Goal: Task Accomplishment & Management: Manage account settings

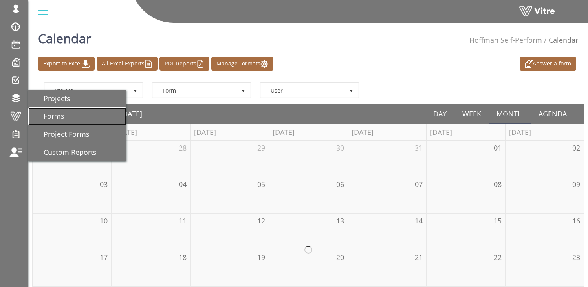
drag, startPoint x: 54, startPoint y: 116, endPoint x: 82, endPoint y: 118, distance: 28.4
click at [54, 116] on span "Forms" at bounding box center [49, 116] width 30 height 9
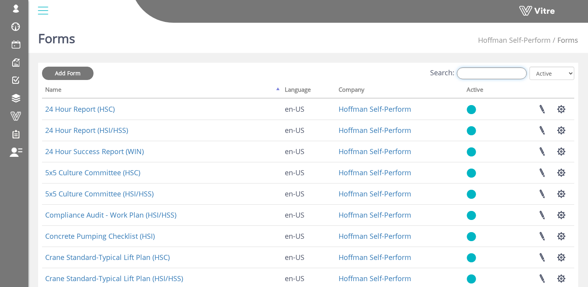
click at [474, 75] on input "Search:" at bounding box center [492, 74] width 70 height 12
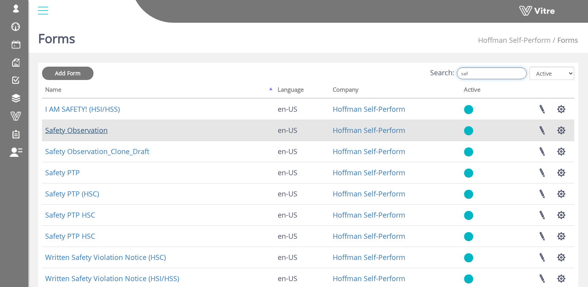
type input "saf"
click at [73, 131] on link "Safety Observation" at bounding box center [76, 130] width 62 height 9
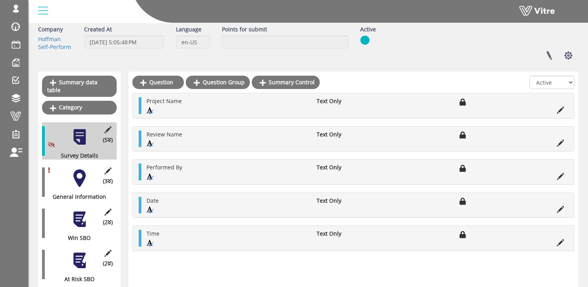
scroll to position [61, 0]
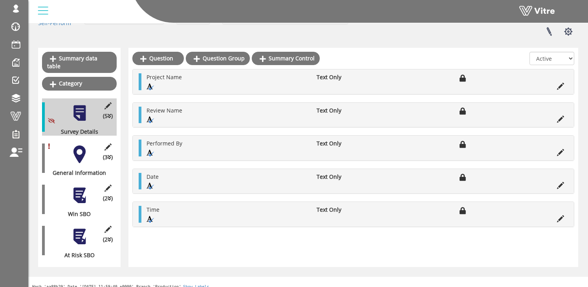
click at [79, 190] on div at bounding box center [80, 196] width 18 height 18
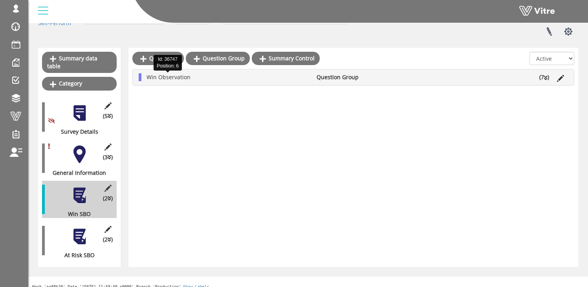
click at [164, 80] on span "Win Observation" at bounding box center [168, 76] width 44 height 7
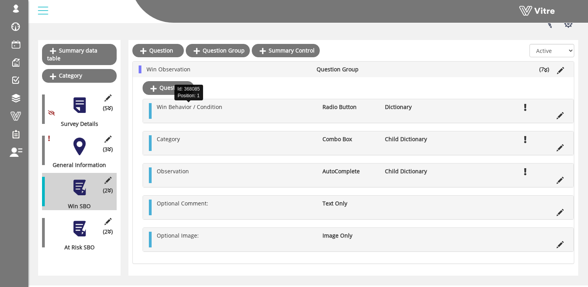
scroll to position [68, 0]
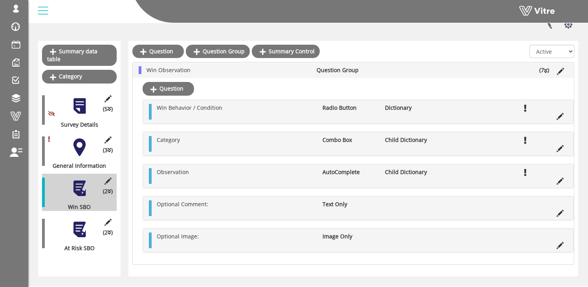
click at [78, 224] on div at bounding box center [80, 230] width 18 height 18
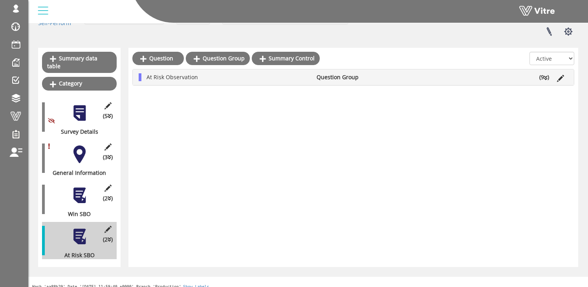
click at [158, 73] on div "At Risk Observation Question Group (9 )" at bounding box center [353, 77] width 441 height 16
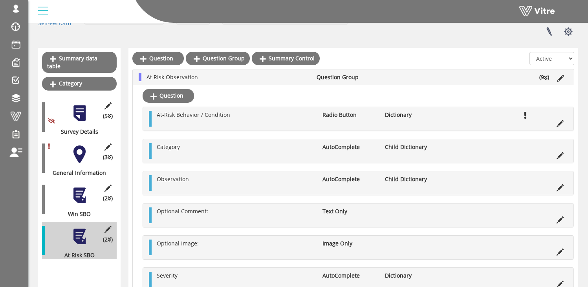
scroll to position [68, 0]
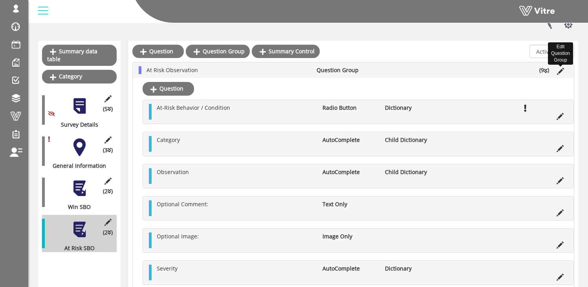
click at [561, 71] on icon at bounding box center [560, 71] width 7 height 7
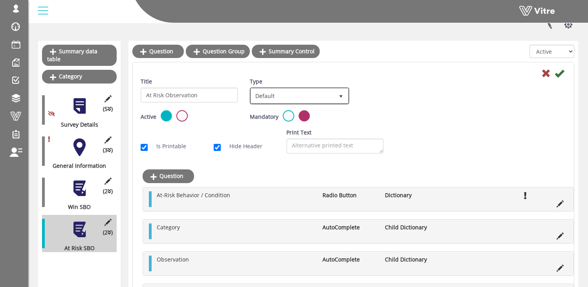
click at [276, 93] on span "Default" at bounding box center [292, 96] width 82 height 14
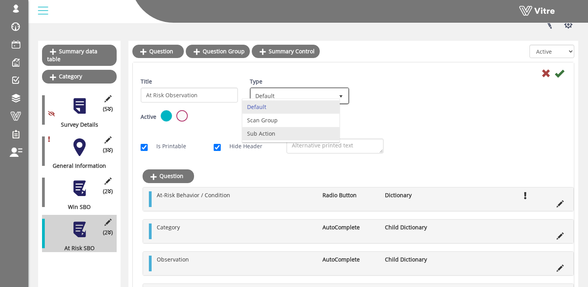
click at [272, 131] on li "Sub Action" at bounding box center [290, 133] width 97 height 13
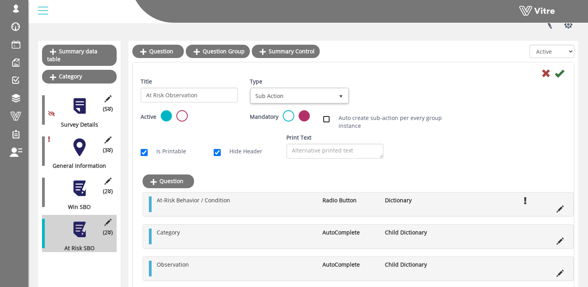
drag, startPoint x: 328, startPoint y: 119, endPoint x: 353, endPoint y: 116, distance: 25.0
click at [328, 119] on input "Auto create sub-action per every group instance" at bounding box center [326, 119] width 7 height 7
checkbox input "true"
click at [397, 95] on link "Edit Sub Action Setup" at bounding box center [392, 96] width 67 height 13
click at [547, 75] on icon at bounding box center [545, 73] width 9 height 9
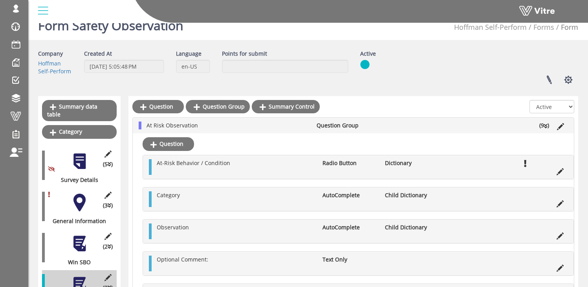
scroll to position [0, 0]
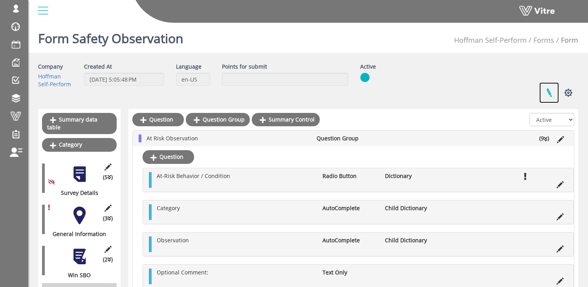
click at [547, 91] on link at bounding box center [549, 92] width 20 height 21
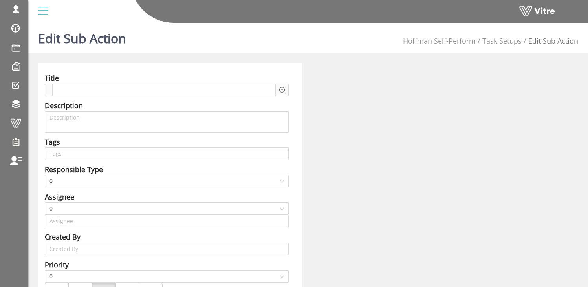
type input "[PERSON_NAME] SU"
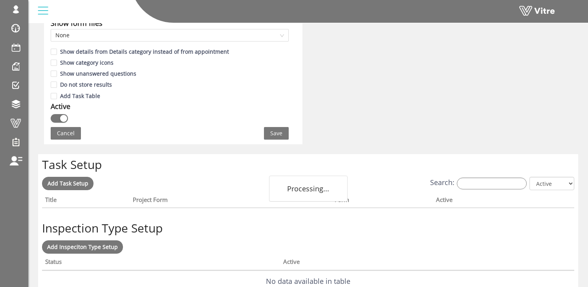
scroll to position [612, 0]
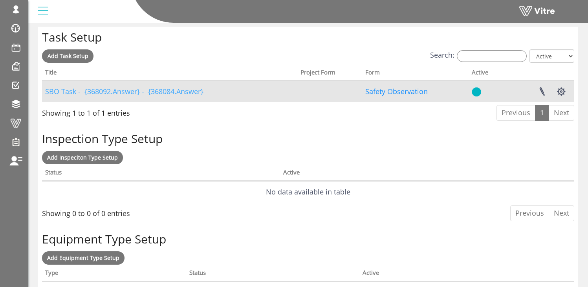
click at [68, 93] on link "SBO Task - {368092.Answer} - {368084.Answer}" at bounding box center [124, 91] width 158 height 9
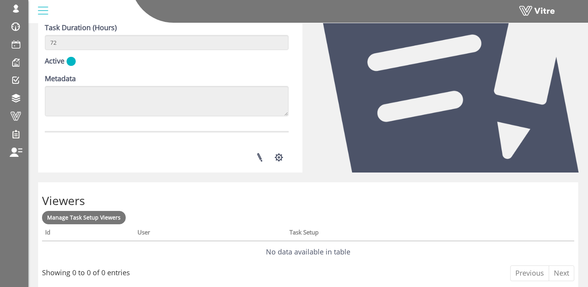
scroll to position [342, 0]
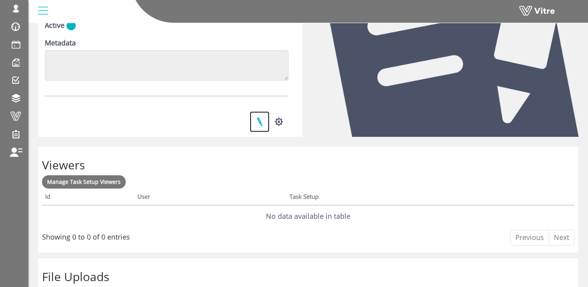
click at [260, 120] on link at bounding box center [260, 122] width 20 height 21
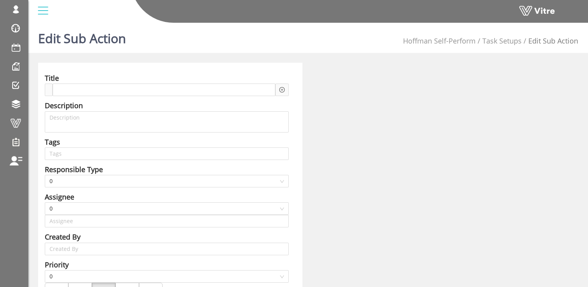
type input "Osher Faibish SU"
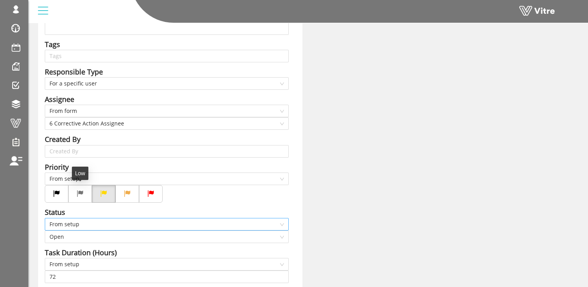
scroll to position [107, 0]
click at [74, 225] on span "From setup" at bounding box center [166, 224] width 234 height 12
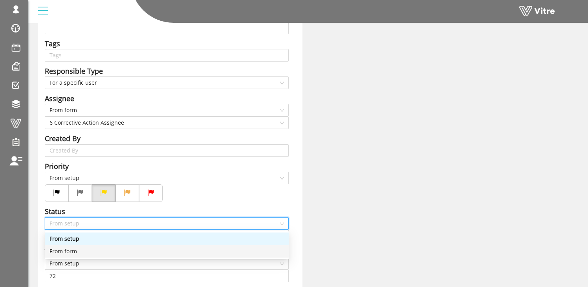
click at [71, 251] on div "From form" at bounding box center [166, 251] width 234 height 9
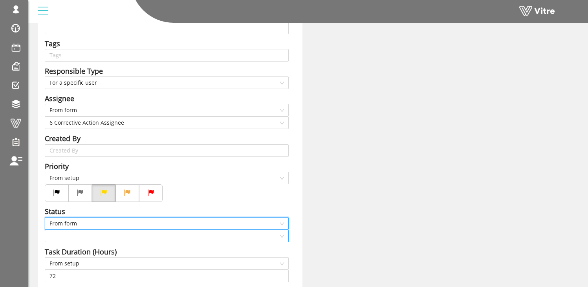
click at [73, 236] on input "search" at bounding box center [163, 236] width 229 height 12
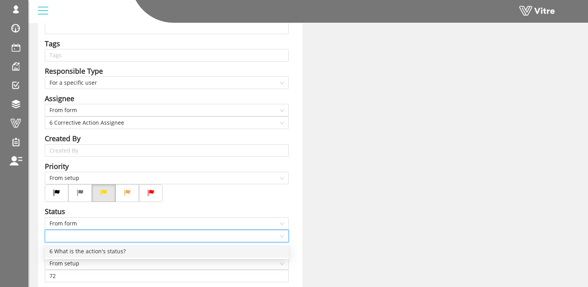
click at [91, 252] on div "6 What is the action's status?" at bounding box center [166, 251] width 234 height 9
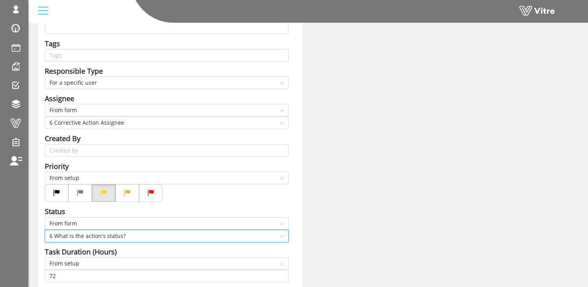
click at [311, 210] on div "Title SBO Task - Answer-6 Observation - Answer-3 Location (Sub Area) Descriptio…" at bounding box center [308, 189] width 552 height 466
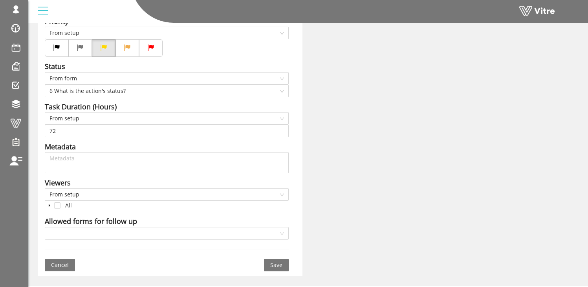
scroll to position [263, 0]
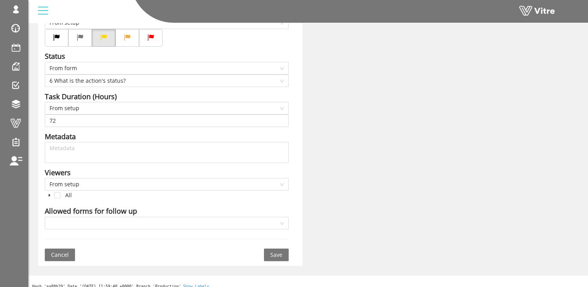
click at [282, 255] on button "Save" at bounding box center [276, 255] width 25 height 13
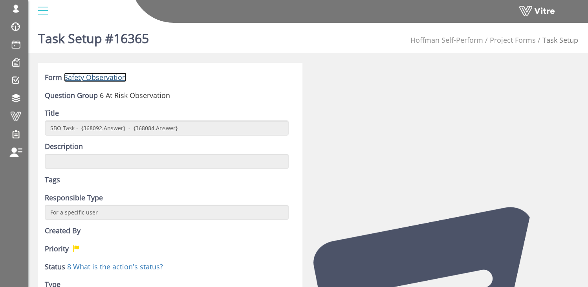
click at [95, 79] on link "Safety Observation" at bounding box center [95, 77] width 62 height 9
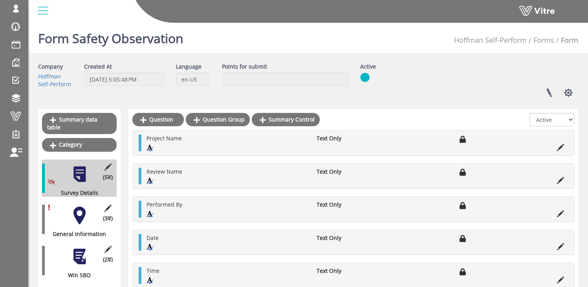
click at [78, 207] on div at bounding box center [80, 216] width 18 height 18
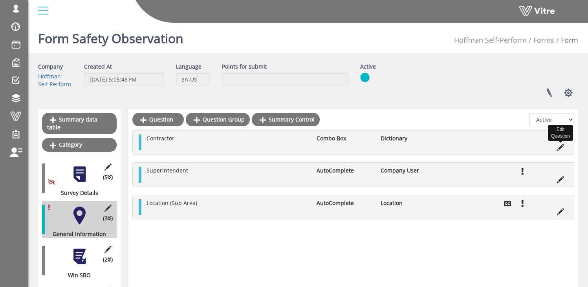
click at [560, 146] on icon at bounding box center [560, 147] width 7 height 7
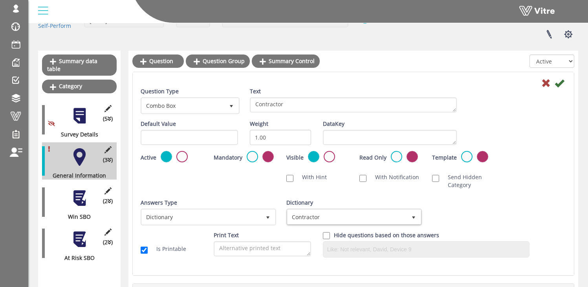
scroll to position [59, 0]
click at [294, 218] on span "Contractor" at bounding box center [346, 217] width 119 height 14
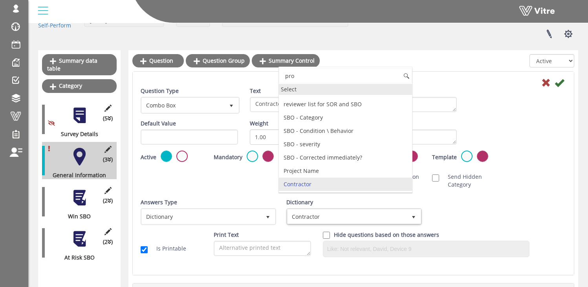
scroll to position [0, 0]
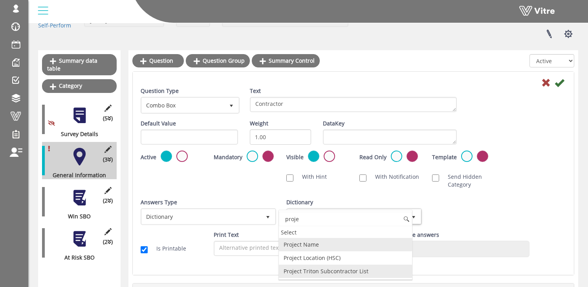
click at [344, 270] on li "Project Triton Subcontractor List" at bounding box center [345, 271] width 133 height 13
type input "proje"
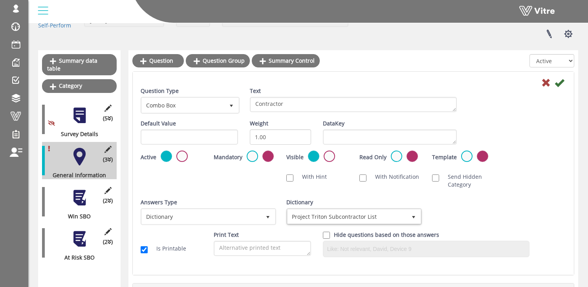
click at [527, 175] on div "Scan NFC Must scan With Hint With Notification Send Hidden Category No Image Op…" at bounding box center [353, 181] width 437 height 24
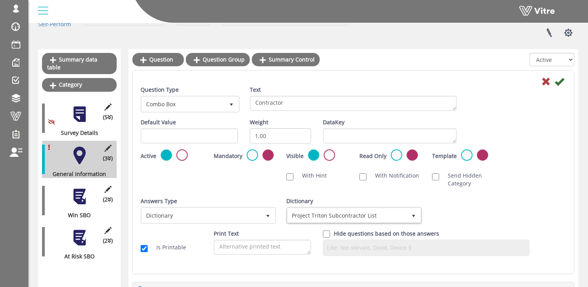
scroll to position [60, 0]
click at [444, 206] on div "Answers Type Dictionary 1 Answers Type Dictionary 1 Module Select Form Context …" at bounding box center [353, 213] width 437 height 33
click at [560, 80] on icon at bounding box center [558, 81] width 9 height 9
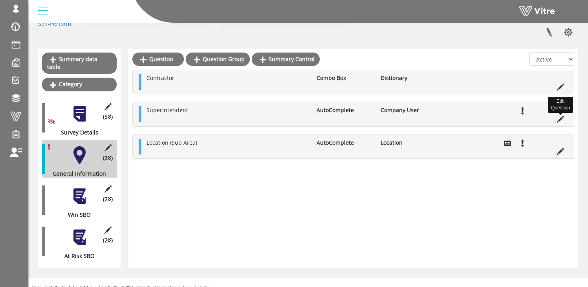
click at [560, 118] on icon at bounding box center [560, 119] width 7 height 7
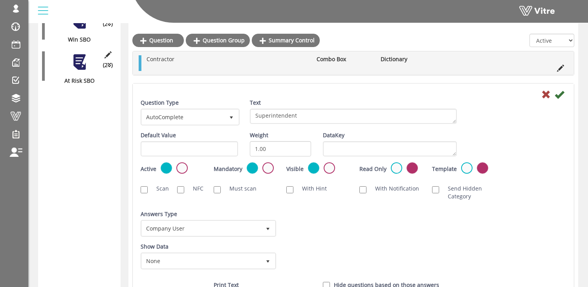
scroll to position [235, 0]
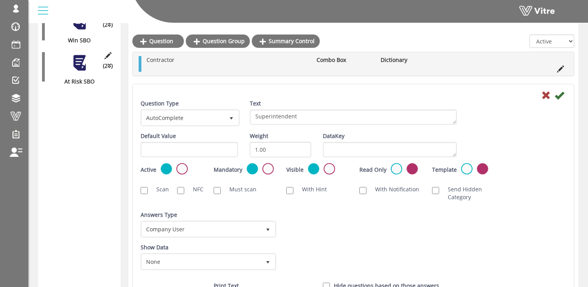
click at [353, 238] on div "Answers Type Company User 5 Answers Type Company User 5 Module Select Form Cont…" at bounding box center [353, 227] width 437 height 33
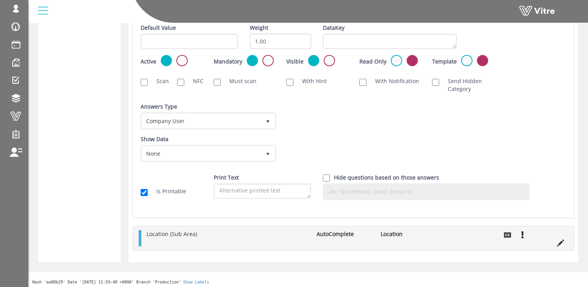
scroll to position [343, 0]
click at [238, 119] on span "Company User" at bounding box center [201, 121] width 119 height 14
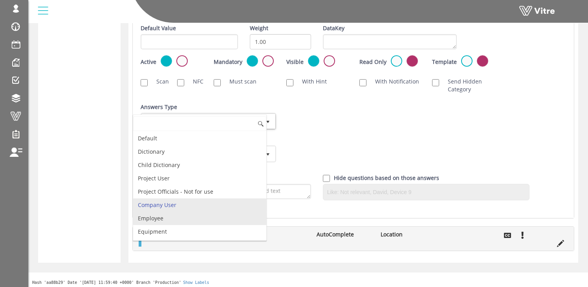
click at [168, 217] on li "Employee" at bounding box center [199, 218] width 133 height 13
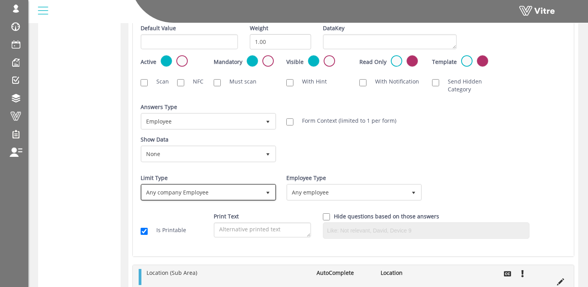
click at [191, 193] on span "Any company Employee" at bounding box center [201, 192] width 119 height 14
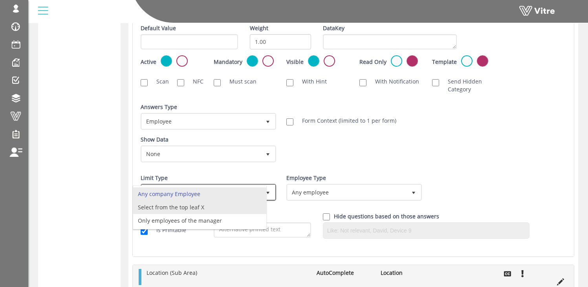
click at [173, 209] on li "Select from the top leaf X" at bounding box center [199, 207] width 133 height 13
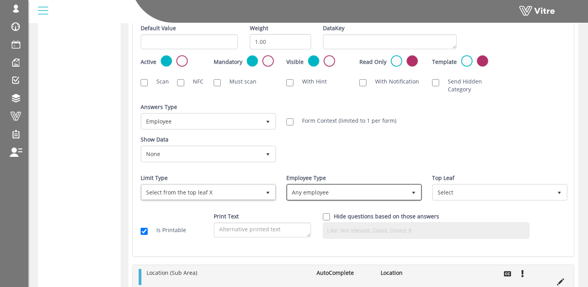
click at [332, 193] on span "Any employee" at bounding box center [346, 192] width 119 height 14
click at [390, 154] on div "Show Data None 0 Certificates Fall Protection Forklift (Warehouse) Forklift (Te…" at bounding box center [353, 152] width 437 height 33
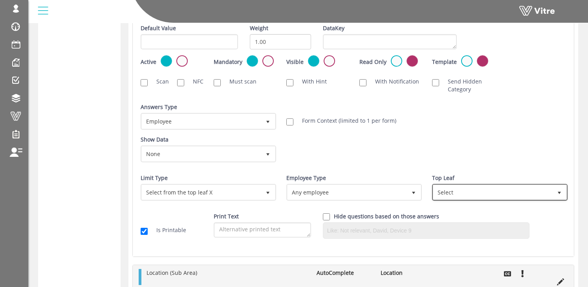
click at [450, 196] on span "Select" at bounding box center [492, 192] width 119 height 14
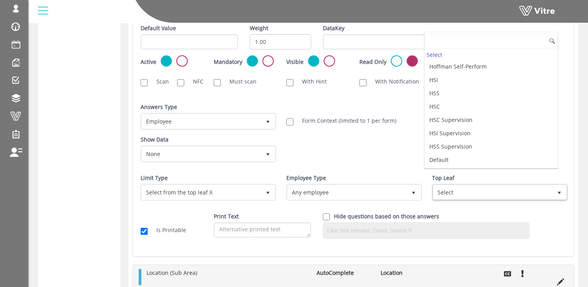
click at [569, 82] on div "Scan NFC Must scan With Hint With Notification Send Hidden Category No Image Op…" at bounding box center [353, 86] width 437 height 24
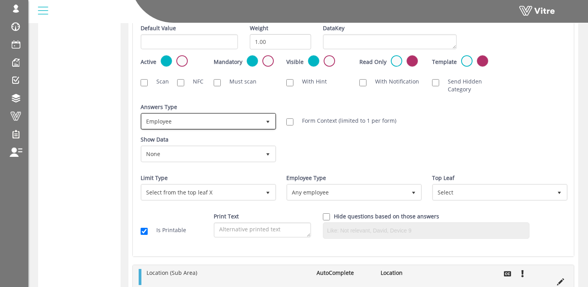
click at [201, 122] on span "Employee" at bounding box center [201, 121] width 119 height 14
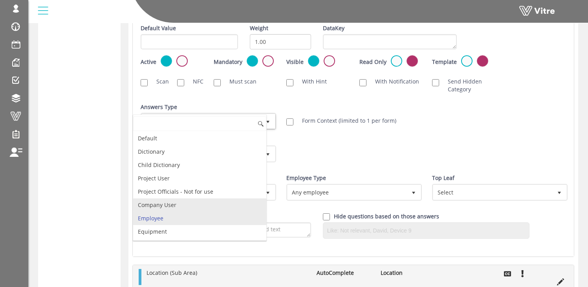
click at [174, 207] on li "Company User" at bounding box center [199, 205] width 133 height 13
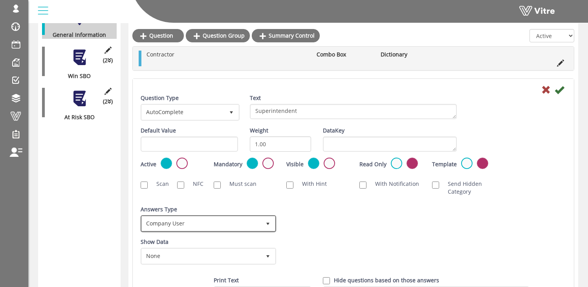
scroll to position [191, 0]
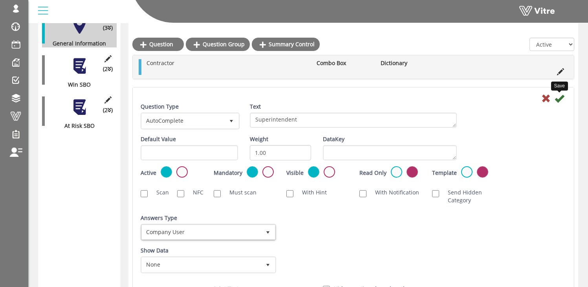
click at [561, 98] on icon at bounding box center [558, 98] width 9 height 9
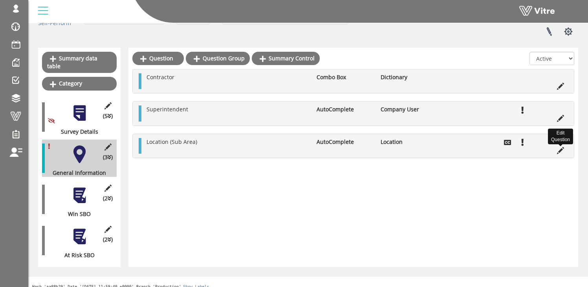
click at [560, 149] on icon at bounding box center [560, 150] width 7 height 7
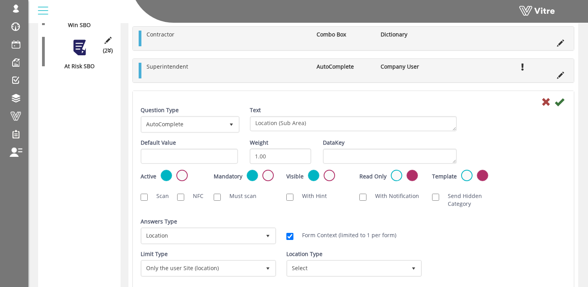
scroll to position [308, 0]
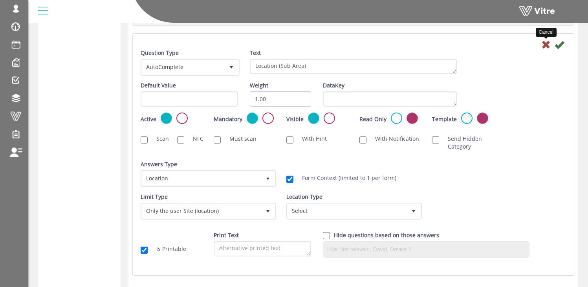
click at [545, 44] on icon at bounding box center [545, 44] width 9 height 9
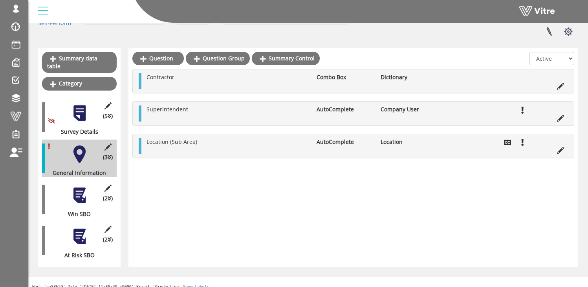
click at [77, 189] on div at bounding box center [80, 196] width 18 height 18
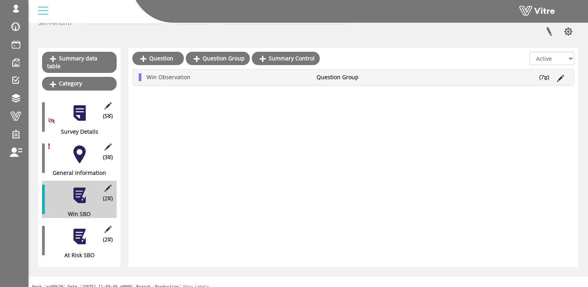
click at [206, 77] on li "Win Observation" at bounding box center [228, 77] width 170 height 8
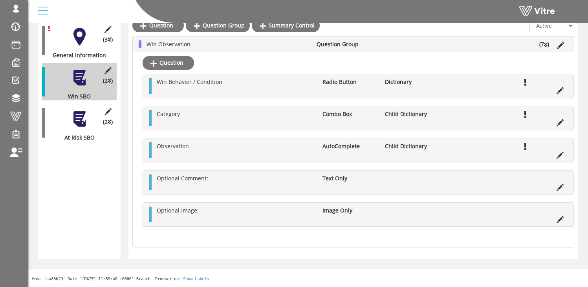
scroll to position [240, 0]
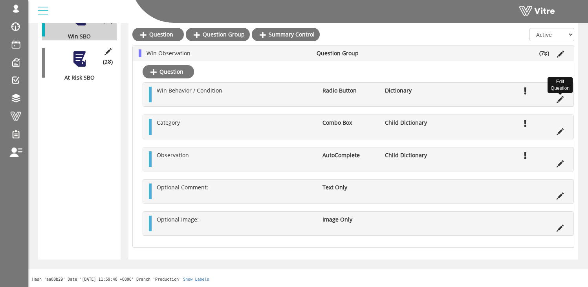
drag, startPoint x: 560, startPoint y: 97, endPoint x: 527, endPoint y: 96, distance: 33.0
click at [560, 97] on icon at bounding box center [559, 99] width 7 height 7
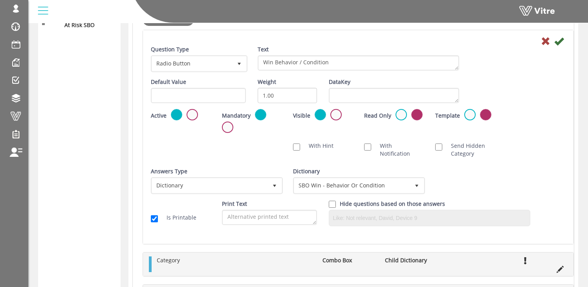
scroll to position [293, 0]
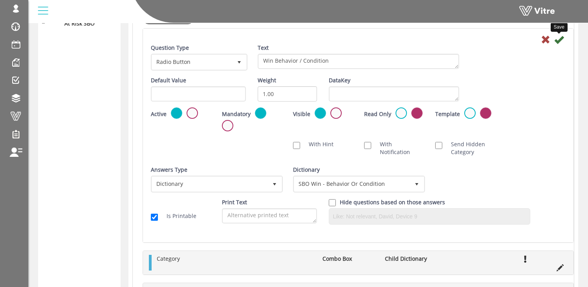
click at [559, 41] on icon at bounding box center [558, 39] width 9 height 9
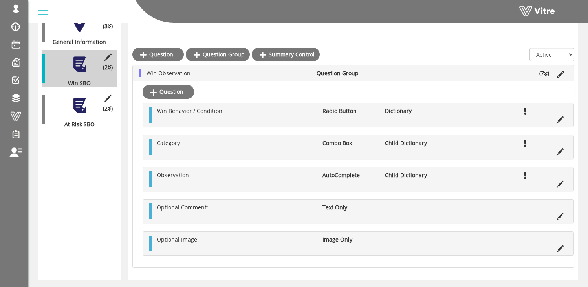
scroll to position [235, 0]
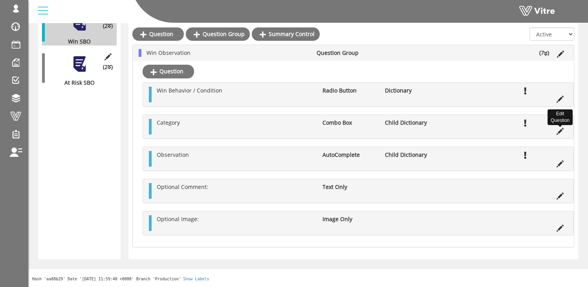
click at [562, 130] on icon at bounding box center [559, 131] width 7 height 7
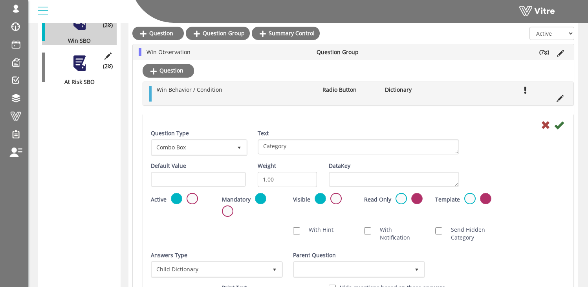
scroll to position [293, 0]
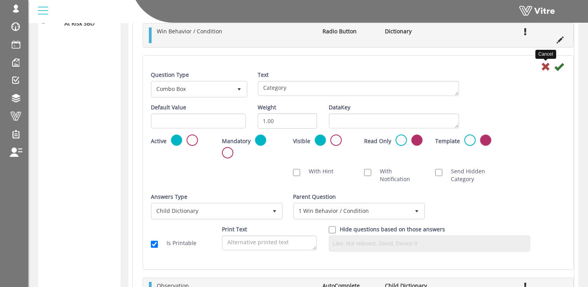
click at [542, 65] on icon at bounding box center [545, 66] width 9 height 9
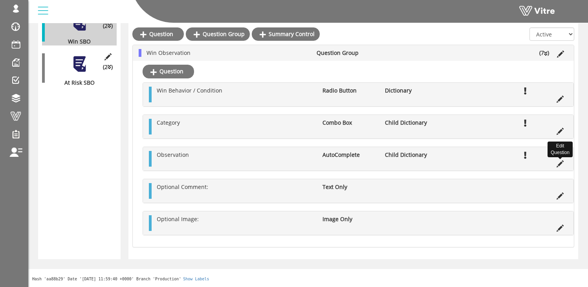
click at [560, 163] on icon at bounding box center [559, 164] width 7 height 7
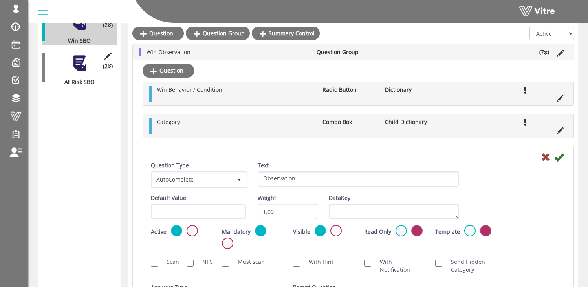
scroll to position [293, 0]
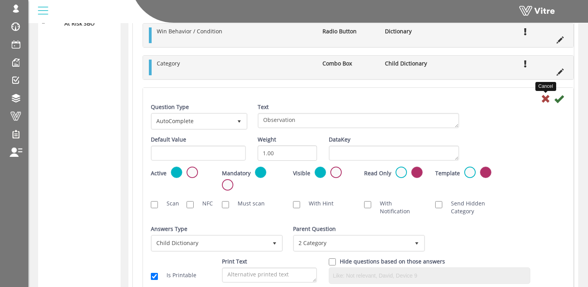
click at [544, 95] on icon at bounding box center [545, 98] width 9 height 9
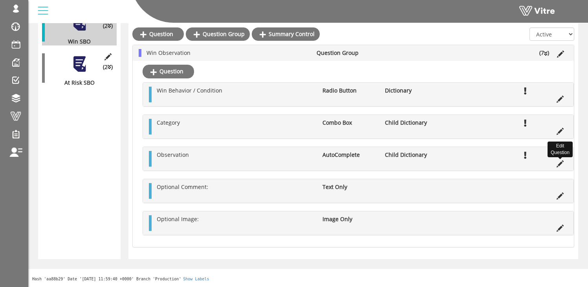
click at [558, 163] on icon at bounding box center [559, 164] width 7 height 7
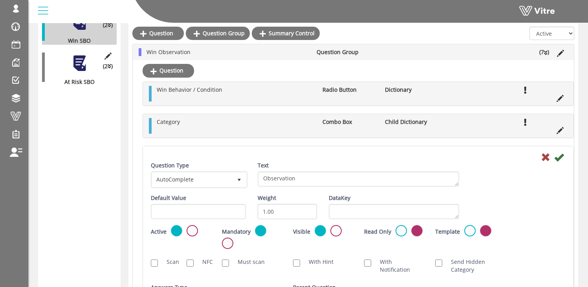
scroll to position [293, 0]
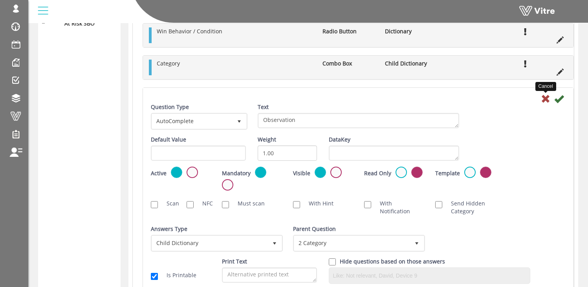
click at [547, 97] on icon at bounding box center [545, 98] width 9 height 9
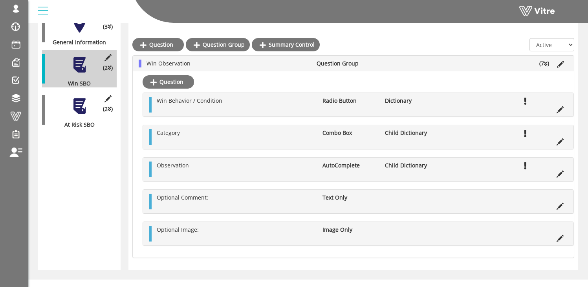
scroll to position [190, 0]
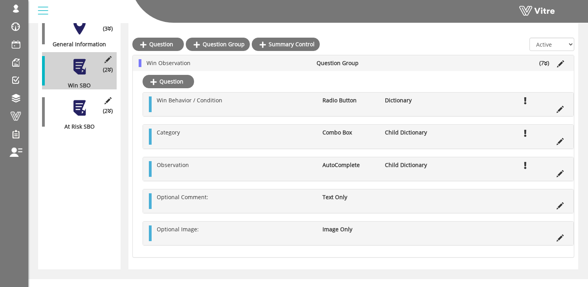
click at [77, 99] on div at bounding box center [80, 108] width 18 height 18
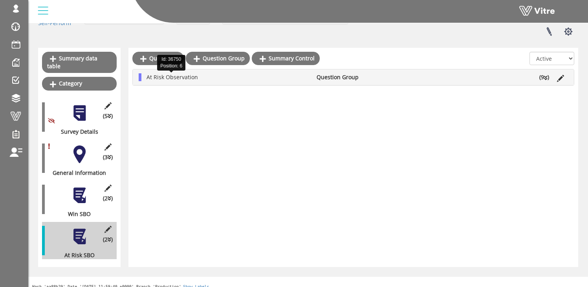
drag, startPoint x: 188, startPoint y: 78, endPoint x: 329, endPoint y: 97, distance: 142.3
click at [188, 78] on span "At Risk Observation" at bounding box center [171, 76] width 51 height 7
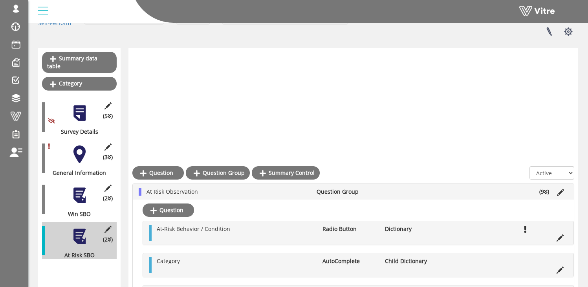
scroll to position [190, 0]
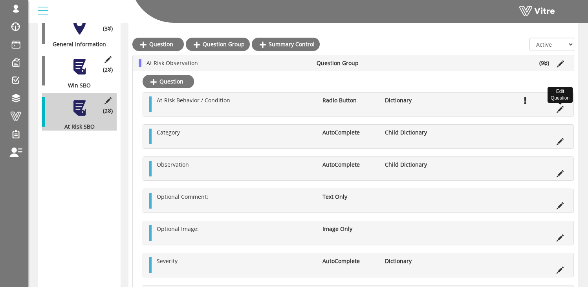
click at [560, 109] on icon at bounding box center [559, 109] width 7 height 7
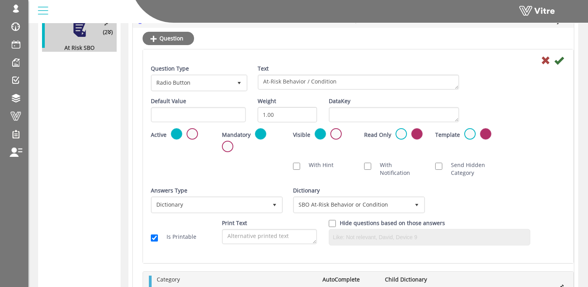
scroll to position [273, 0]
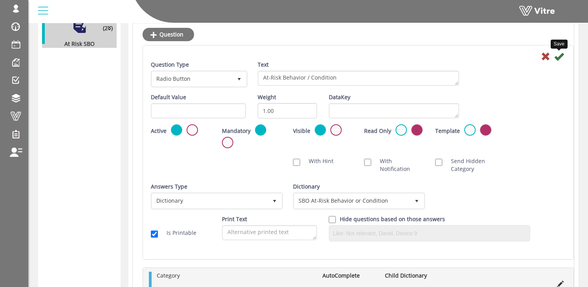
click at [560, 57] on icon at bounding box center [558, 56] width 9 height 9
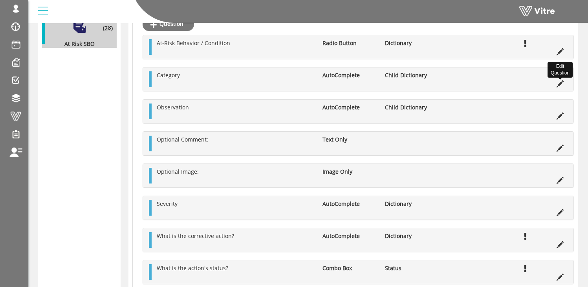
click at [559, 84] on icon at bounding box center [559, 83] width 7 height 7
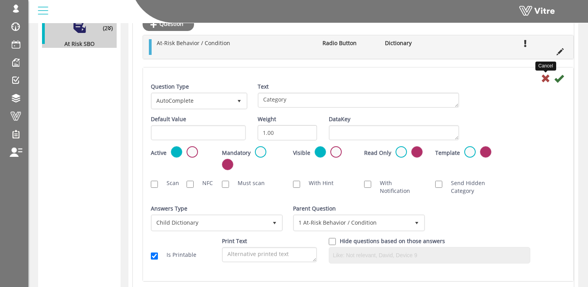
click at [545, 77] on icon at bounding box center [545, 78] width 9 height 9
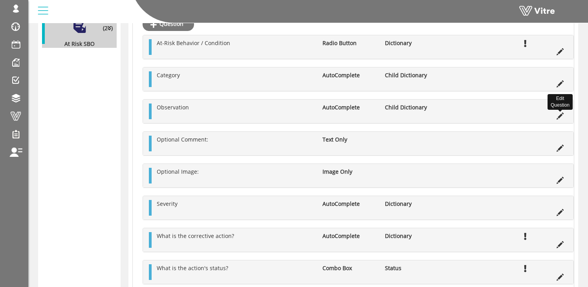
click at [560, 116] on icon at bounding box center [559, 116] width 7 height 7
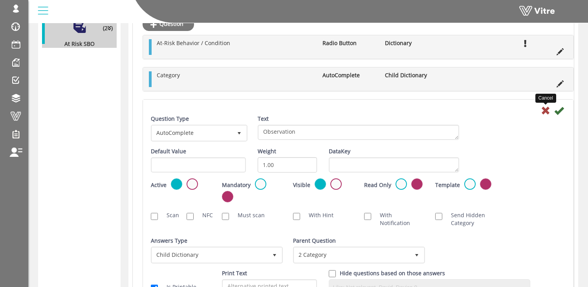
click at [543, 107] on icon at bounding box center [545, 110] width 9 height 9
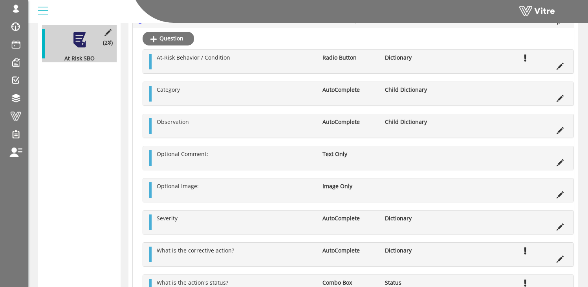
scroll to position [232, 0]
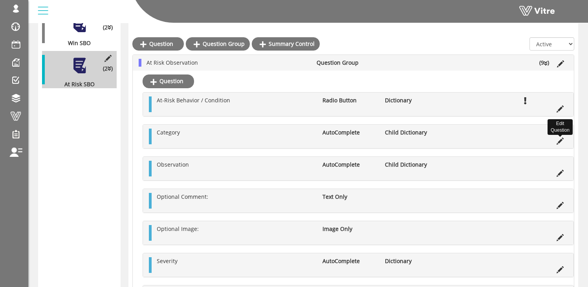
click at [560, 141] on icon at bounding box center [559, 141] width 7 height 7
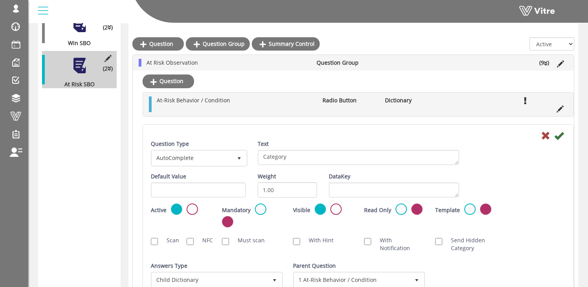
click at [256, 212] on label at bounding box center [260, 209] width 11 height 11
click at [0, 0] on input "radio" at bounding box center [0, 0] width 0 height 0
click at [558, 134] on icon at bounding box center [558, 135] width 9 height 9
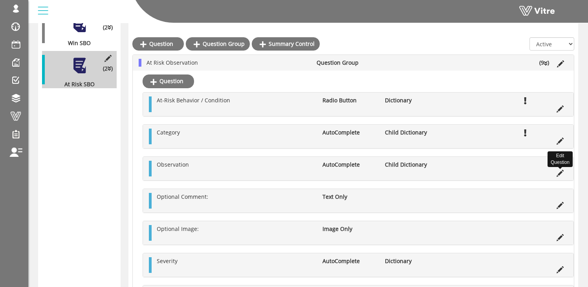
click at [560, 173] on icon at bounding box center [559, 173] width 7 height 7
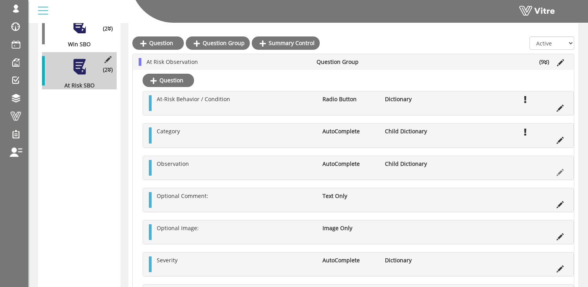
scroll to position [228, 0]
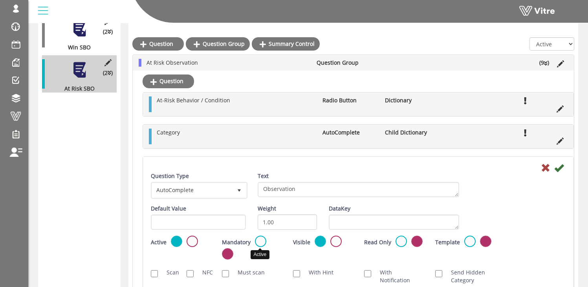
click at [261, 241] on label at bounding box center [260, 241] width 11 height 11
click at [0, 0] on input "radio" at bounding box center [0, 0] width 0 height 0
click at [558, 169] on icon at bounding box center [558, 167] width 9 height 9
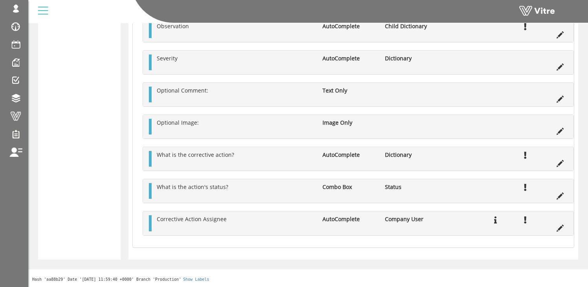
scroll to position [373, 0]
click at [560, 164] on icon at bounding box center [559, 163] width 7 height 7
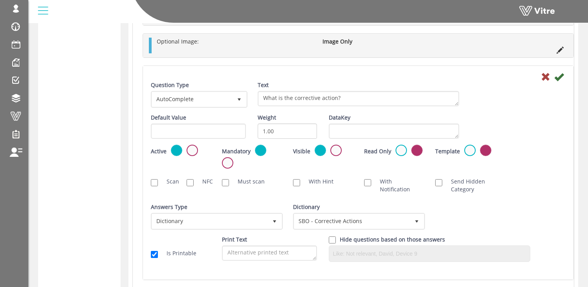
scroll to position [452, 0]
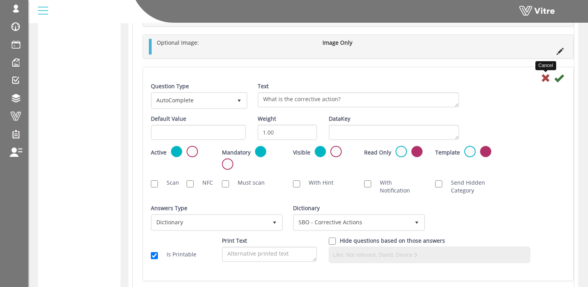
click at [544, 77] on icon at bounding box center [545, 77] width 9 height 9
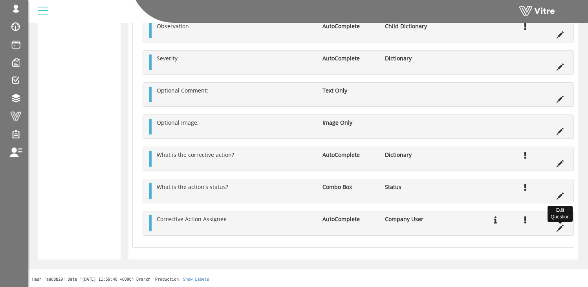
click at [559, 227] on icon at bounding box center [559, 228] width 7 height 7
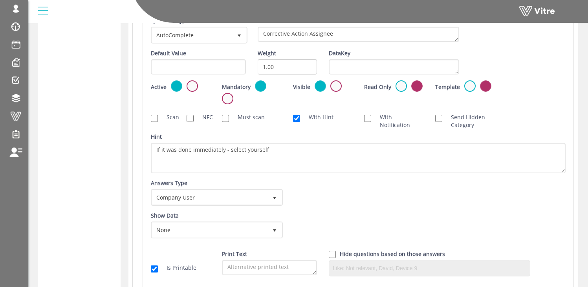
scroll to position [585, 0]
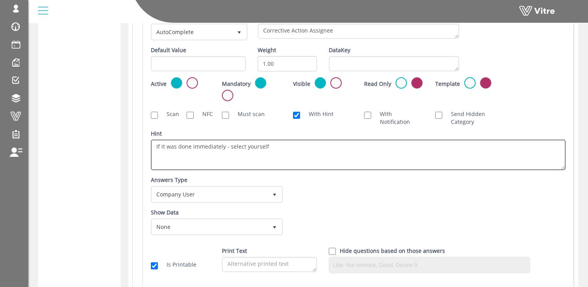
click at [187, 152] on textarea "If it was done immediately - select yourself" at bounding box center [358, 155] width 415 height 31
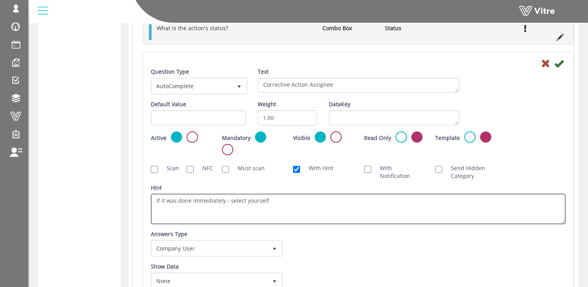
scroll to position [530, 0]
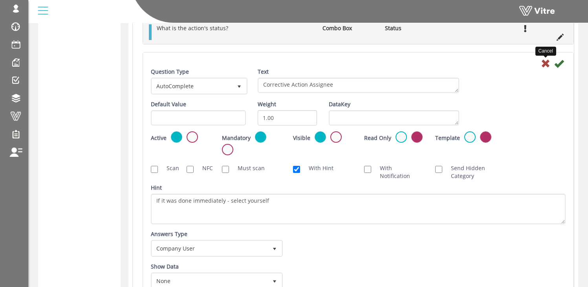
click at [543, 64] on icon at bounding box center [545, 63] width 9 height 9
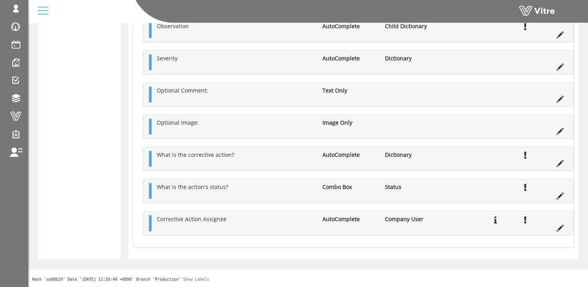
scroll to position [373, 0]
click at [560, 196] on icon at bounding box center [559, 196] width 7 height 7
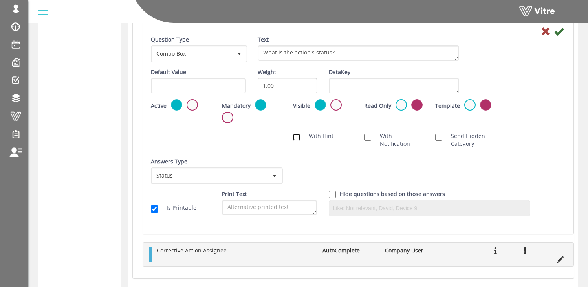
click at [296, 138] on input "With Hint" at bounding box center [296, 137] width 7 height 7
checkbox input "true"
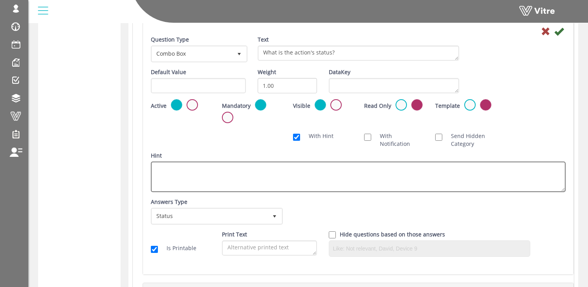
click at [174, 181] on textarea "Hint" at bounding box center [358, 177] width 415 height 31
paste textarea "If it was done immediately - select yourself"
click at [252, 170] on textarea "If it was done immediately - select yourself" at bounding box center [358, 177] width 415 height 31
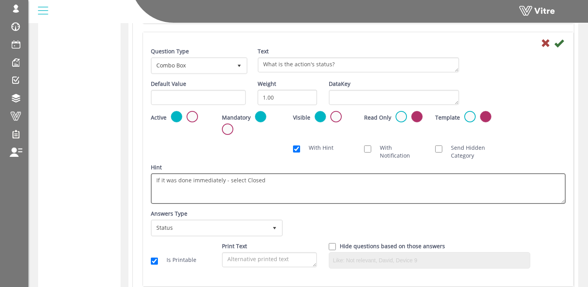
scroll to position [494, 0]
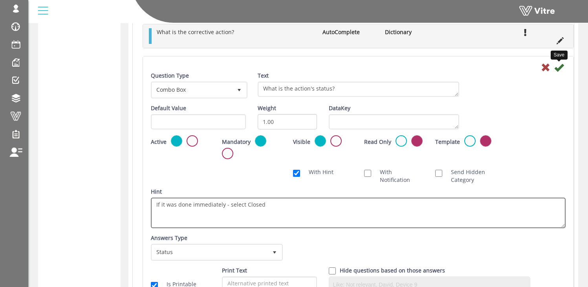
type textarea "If it was done immediately - select Closed"
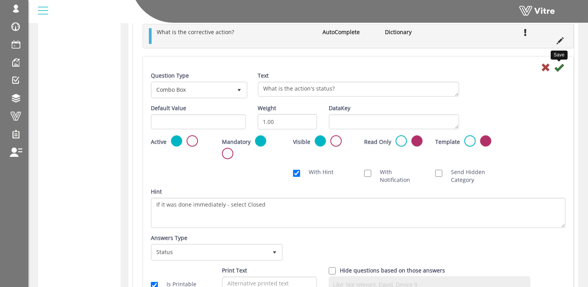
click at [560, 68] on icon at bounding box center [558, 67] width 9 height 9
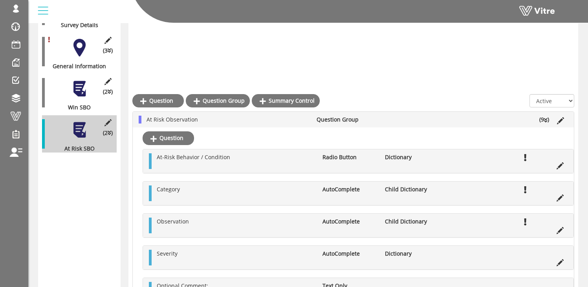
scroll to position [168, 0]
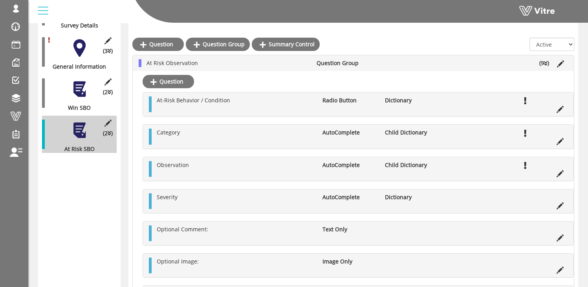
click at [79, 83] on div at bounding box center [80, 89] width 18 height 18
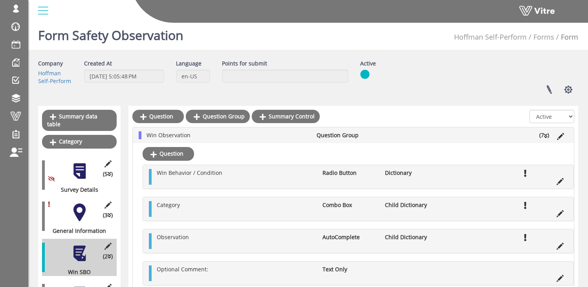
scroll to position [0, 0]
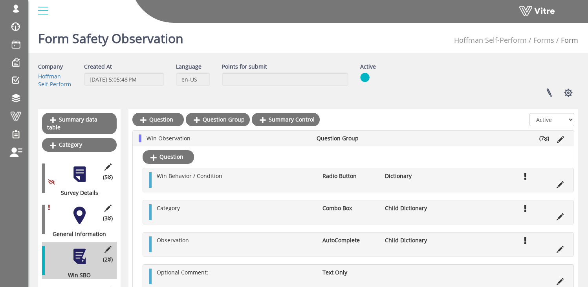
click at [400, 208] on li "Child Dictionary" at bounding box center [412, 209] width 62 height 8
click at [397, 241] on li "Child Dictionary" at bounding box center [412, 241] width 62 height 8
click at [393, 177] on li "Dictionary" at bounding box center [412, 176] width 62 height 8
click at [16, 118] on span at bounding box center [16, 116] width 20 height 9
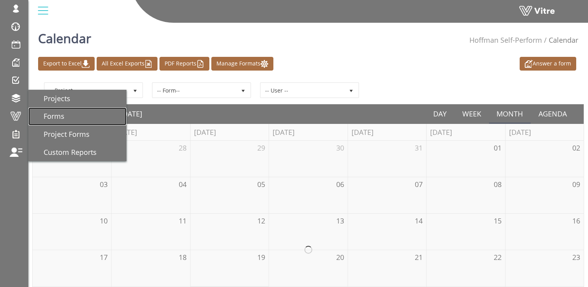
click at [52, 117] on span "Forms" at bounding box center [49, 116] width 30 height 9
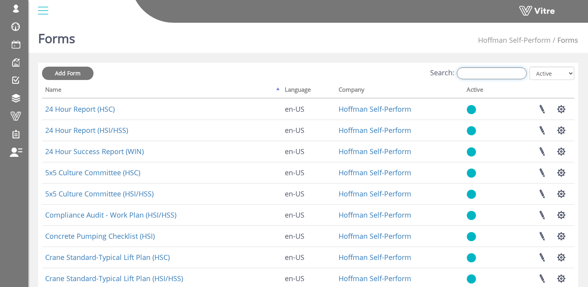
click at [498, 77] on input "Search:" at bounding box center [492, 74] width 70 height 12
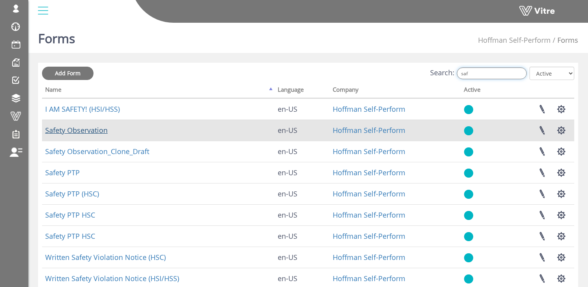
type input "saf"
click at [67, 134] on link "Safety Observation" at bounding box center [76, 130] width 62 height 9
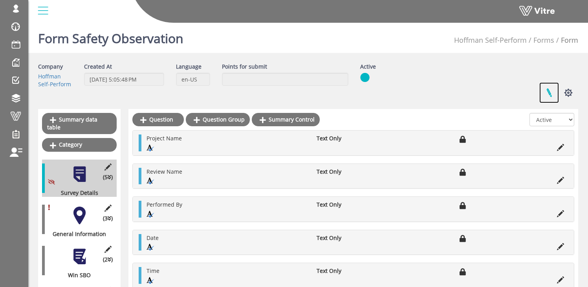
click at [547, 91] on link at bounding box center [549, 92] width 20 height 21
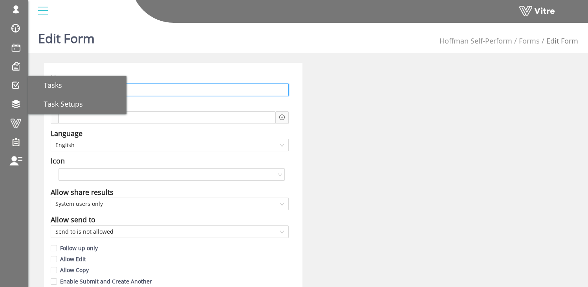
drag, startPoint x: 104, startPoint y: 92, endPoint x: 23, endPoint y: 82, distance: 81.5
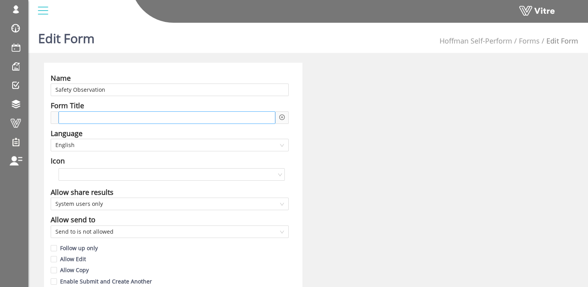
click at [113, 117] on div at bounding box center [167, 118] width 217 height 13
paste span
click at [281, 117] on icon "plus-circle" at bounding box center [281, 117] width 5 height 5
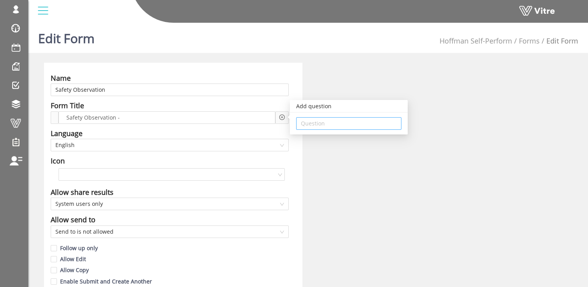
click at [329, 122] on input "search" at bounding box center [349, 124] width 96 height 12
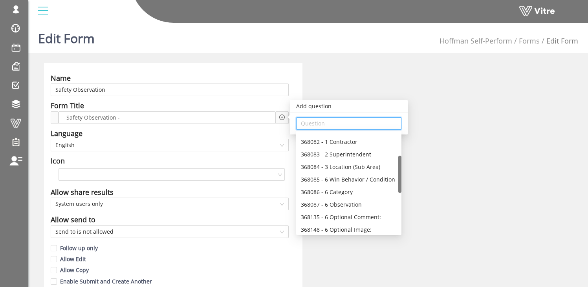
scroll to position [61, 0]
drag, startPoint x: 401, startPoint y: 139, endPoint x: 404, endPoint y: 162, distance: 22.7
click at [404, 162] on body "osher@hbinov.com Profile Notification Change Company English English Español Fr…" at bounding box center [294, 163] width 588 height 287
click at [369, 139] on div "368082 - 1 Contractor" at bounding box center [349, 141] width 96 height 9
type input "368082 - 1 Contractor"
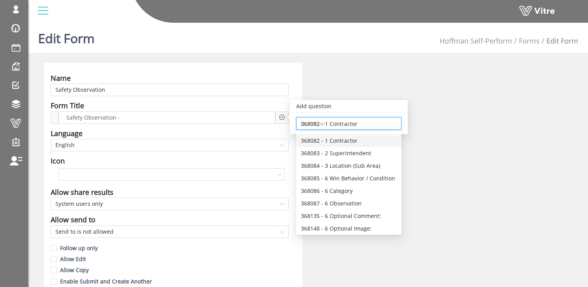
scroll to position [0, 0]
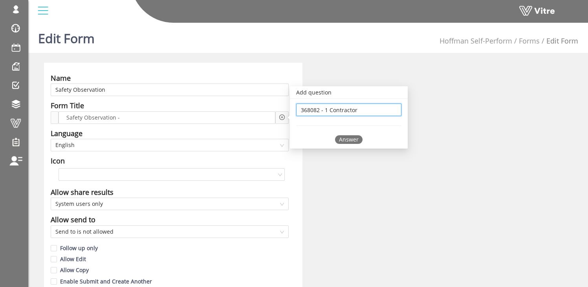
click at [352, 138] on div "Answer" at bounding box center [348, 139] width 27 height 9
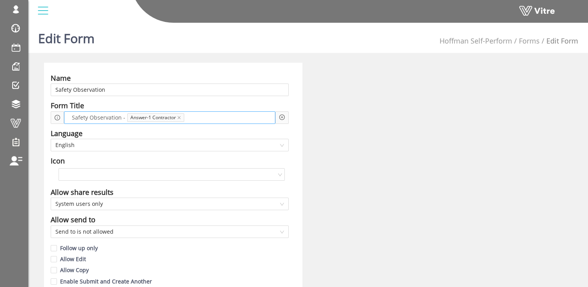
click at [204, 119] on span at bounding box center [208, 117] width 42 height 9
click at [280, 117] on icon "plus-circle" at bounding box center [281, 117] width 5 height 5
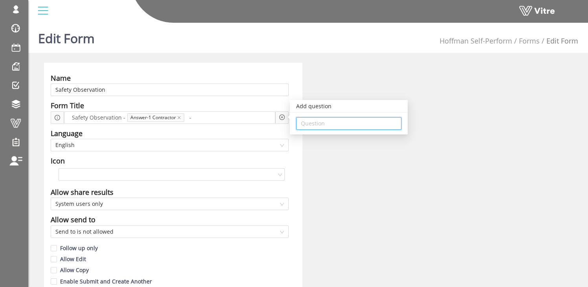
click at [313, 122] on input "search" at bounding box center [349, 124] width 96 height 12
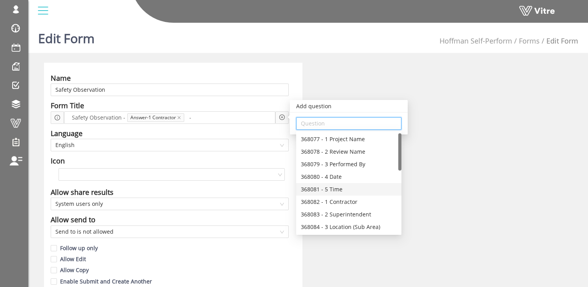
scroll to position [2, 0]
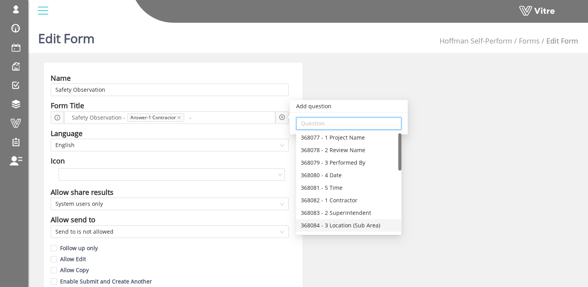
click at [348, 227] on div "368084 - 3 Location (Sub Area)" at bounding box center [349, 225] width 96 height 9
type input "368084 - 3 Location (Sub Area)"
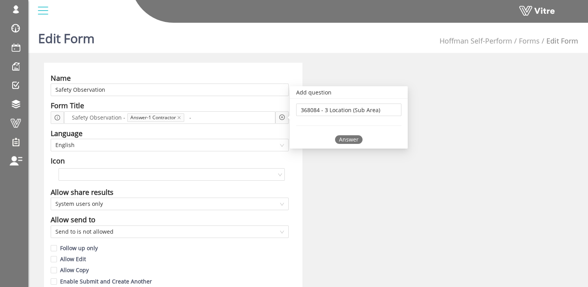
click at [349, 141] on div "Answer" at bounding box center [348, 139] width 27 height 9
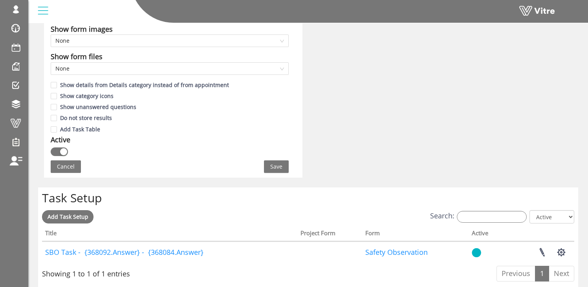
scroll to position [459, 0]
click at [278, 168] on span "Save" at bounding box center [276, 167] width 12 height 9
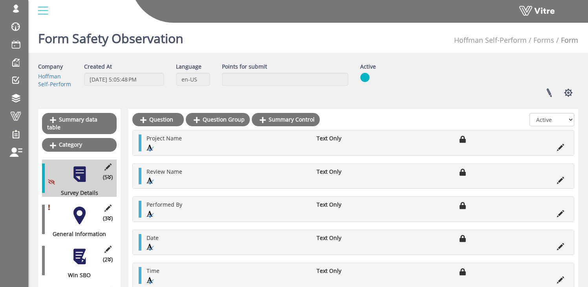
click at [78, 210] on div at bounding box center [80, 216] width 18 height 18
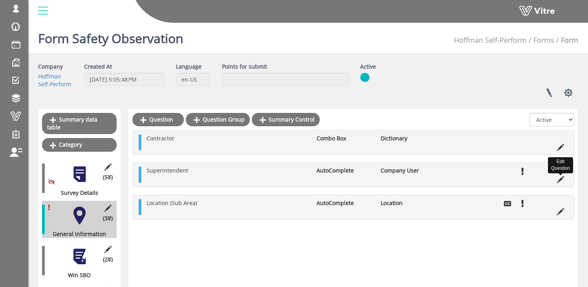
click at [561, 179] on icon at bounding box center [560, 179] width 7 height 7
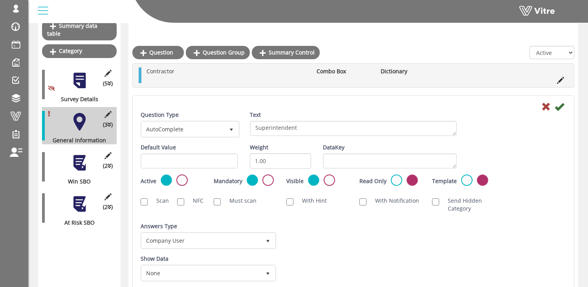
scroll to position [102, 0]
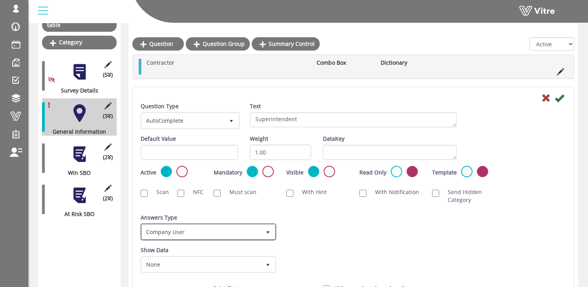
click at [177, 230] on span "Company User" at bounding box center [201, 232] width 119 height 14
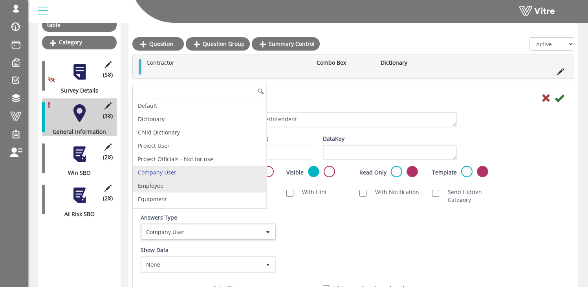
click at [203, 188] on li "Employee" at bounding box center [199, 185] width 133 height 13
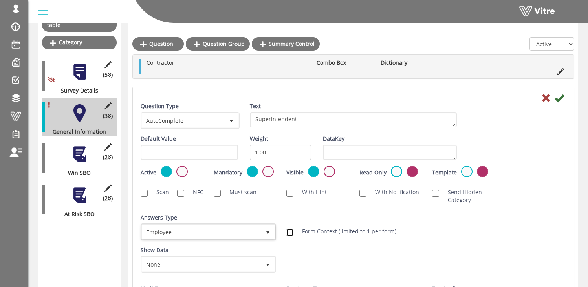
click at [289, 232] on input "Form Context (limited to 1 per form)" at bounding box center [289, 232] width 7 height 7
checkbox input "true"
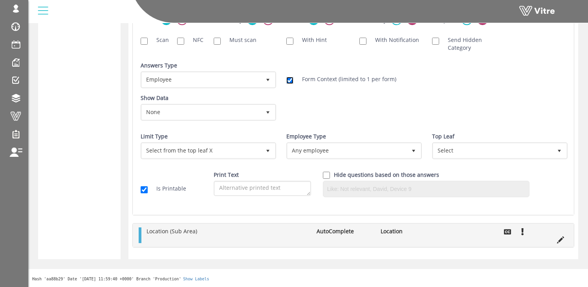
scroll to position [352, 0]
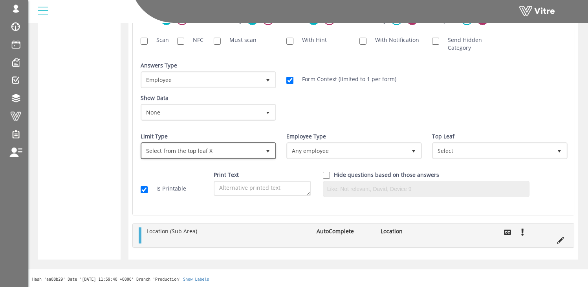
click at [206, 150] on span "Select from the top leaf X" at bounding box center [201, 151] width 119 height 14
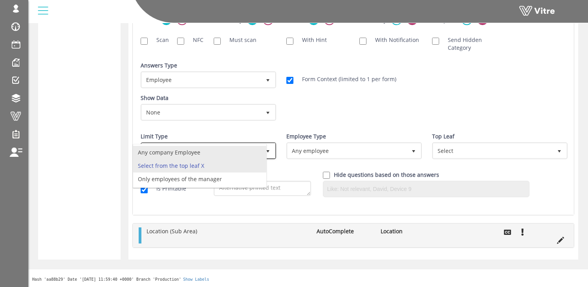
click at [153, 153] on li "Any company Employee" at bounding box center [199, 152] width 133 height 13
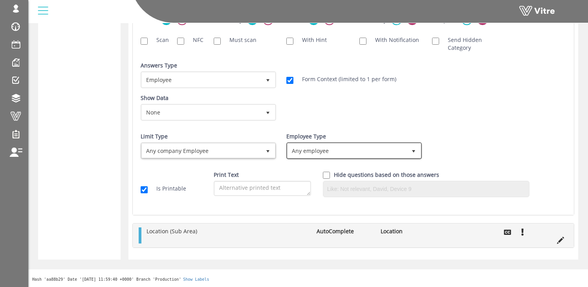
click at [305, 152] on span "Any employee" at bounding box center [346, 151] width 119 height 14
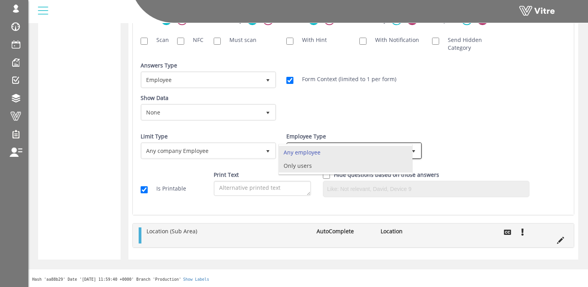
drag, startPoint x: 298, startPoint y: 165, endPoint x: 314, endPoint y: 162, distance: 16.3
click at [298, 165] on li "Only users" at bounding box center [345, 165] width 133 height 13
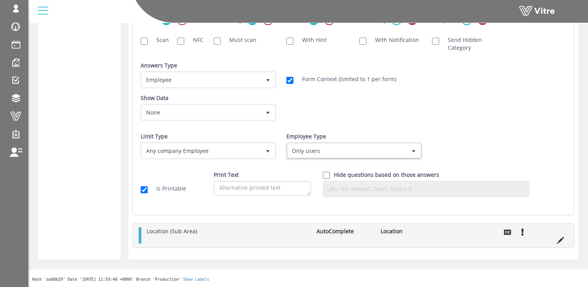
click at [475, 109] on div "Show Data None 0 Certificates Fall Protection Forklift (Warehouse) Forklift (Te…" at bounding box center [353, 110] width 437 height 33
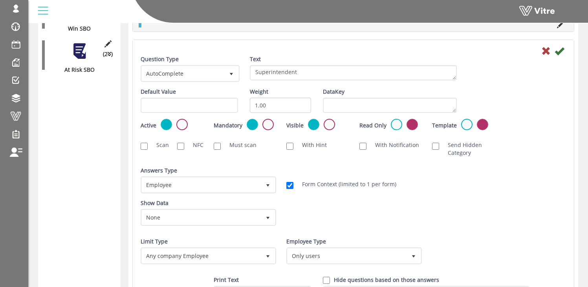
scroll to position [206, 0]
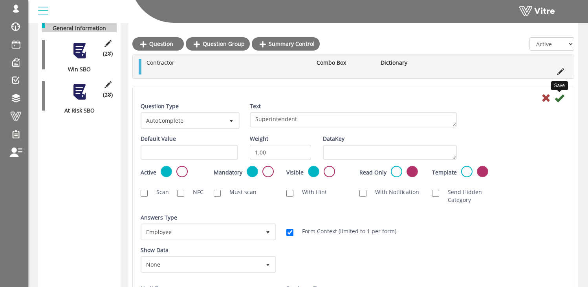
click at [560, 99] on icon at bounding box center [558, 97] width 9 height 9
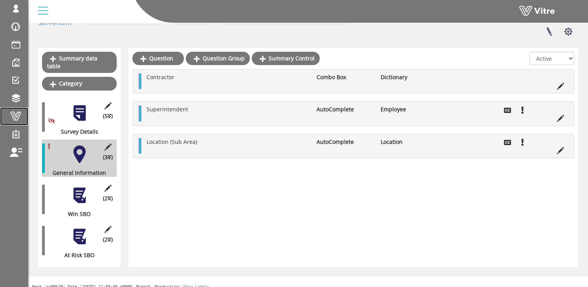
click at [14, 117] on span at bounding box center [16, 116] width 20 height 9
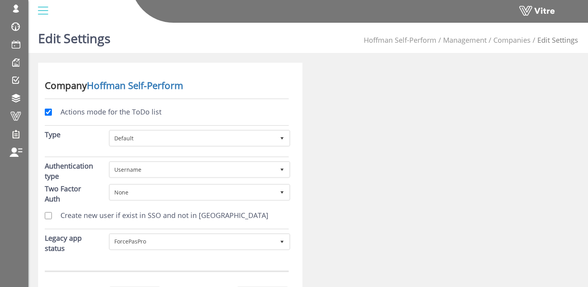
click at [132, 85] on link "Hoffman Self-Perform" at bounding box center [135, 85] width 96 height 13
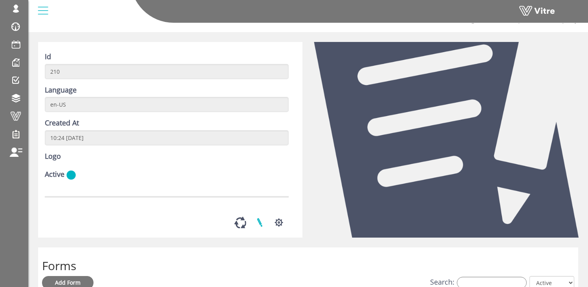
scroll to position [22, 0]
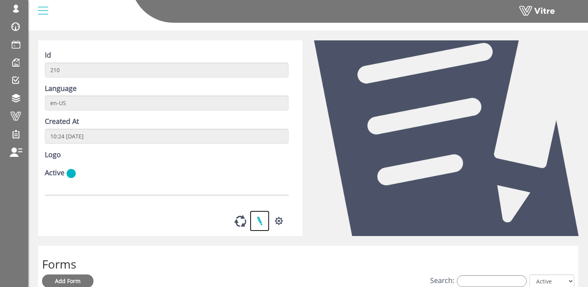
click at [258, 232] on link at bounding box center [260, 221] width 20 height 21
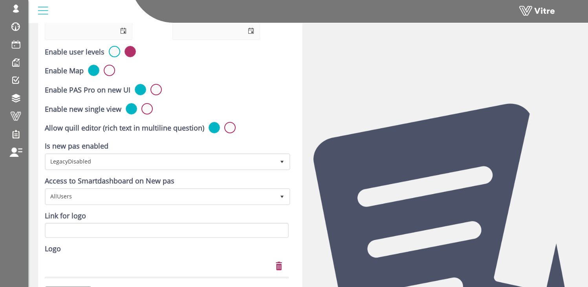
scroll to position [379, 0]
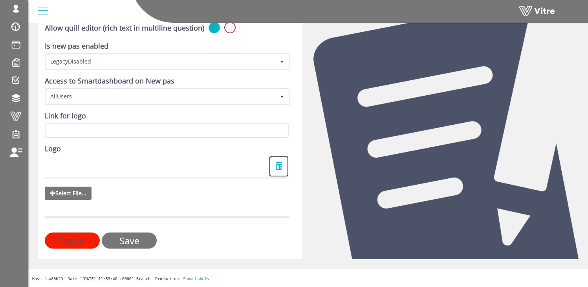
click at [277, 156] on link at bounding box center [279, 166] width 20 height 21
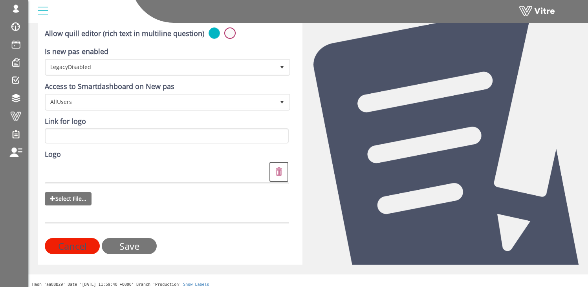
scroll to position [369, 0]
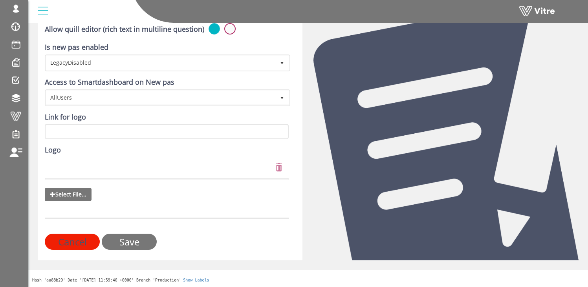
click at [65, 194] on span "Select File..." at bounding box center [68, 194] width 47 height 13
click at [0, 0] on input "Select File..." at bounding box center [0, 0] width 0 height 0
click at [135, 250] on input "Save" at bounding box center [129, 242] width 55 height 16
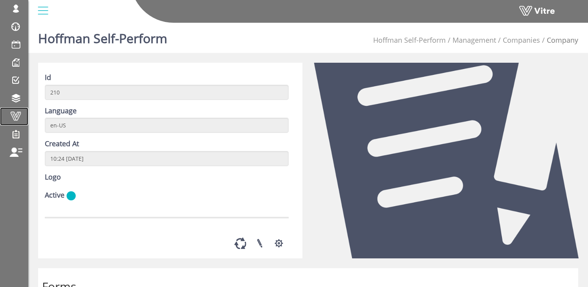
click at [13, 116] on span at bounding box center [16, 116] width 20 height 9
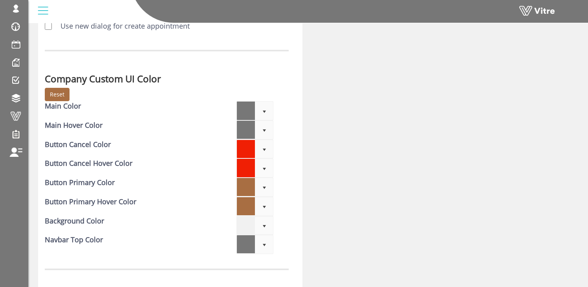
scroll to position [2045, 0]
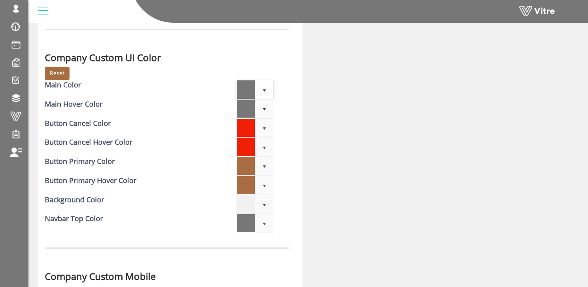
click at [259, 86] on span "select" at bounding box center [264, 89] width 18 height 18
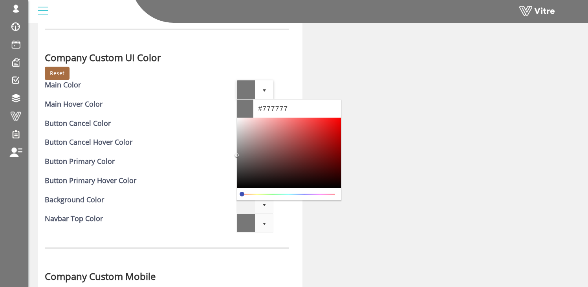
click at [296, 107] on input "#777777" at bounding box center [291, 109] width 77 height 18
drag, startPoint x: 291, startPoint y: 108, endPoint x: 263, endPoint y: 108, distance: 27.9
click at [263, 108] on input "#777777" at bounding box center [291, 109] width 77 height 18
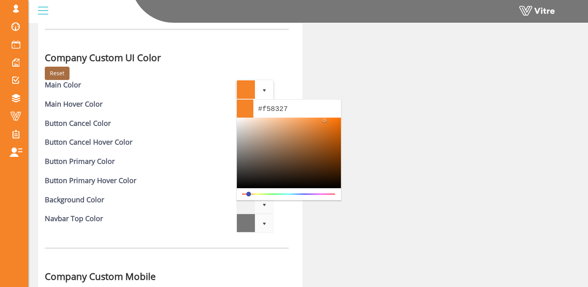
click at [270, 110] on input "#f58327" at bounding box center [291, 109] width 77 height 18
type input "#f58327"
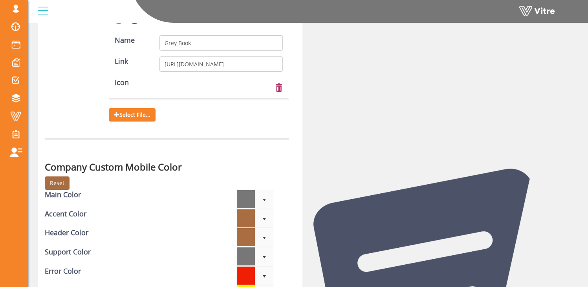
scroll to position [2436, 0]
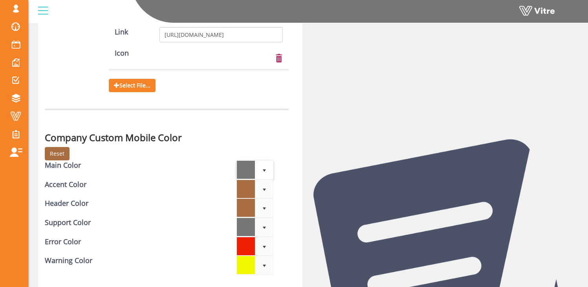
click at [262, 172] on span "select" at bounding box center [264, 171] width 6 height 6
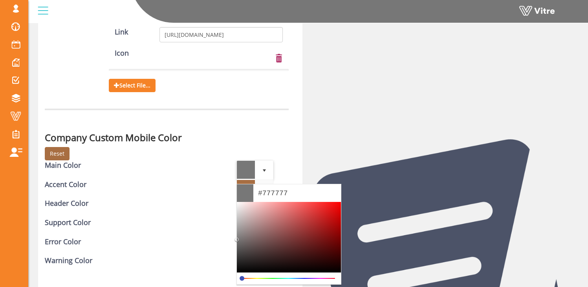
click at [271, 194] on input "#777777" at bounding box center [291, 194] width 77 height 18
paste input "f5832"
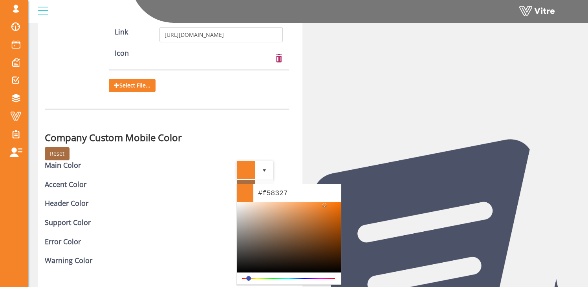
type input "#f58327"
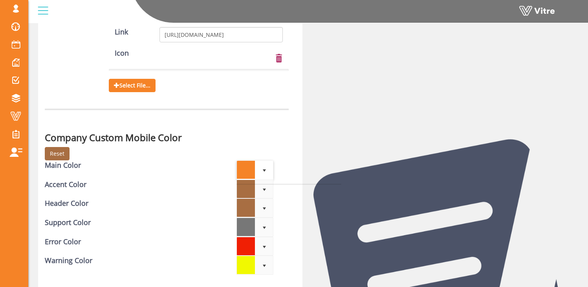
click at [294, 152] on div "Company Custom Mobile Color Reset" at bounding box center [167, 142] width 256 height 35
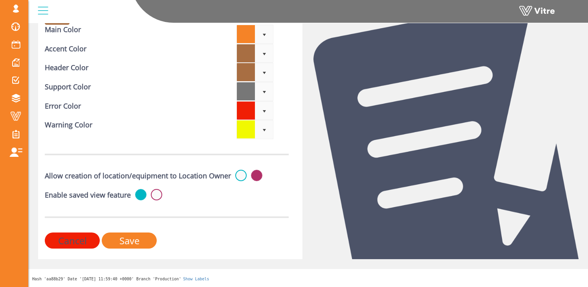
scroll to position [2576, 0]
click at [131, 240] on input "Save" at bounding box center [129, 241] width 55 height 16
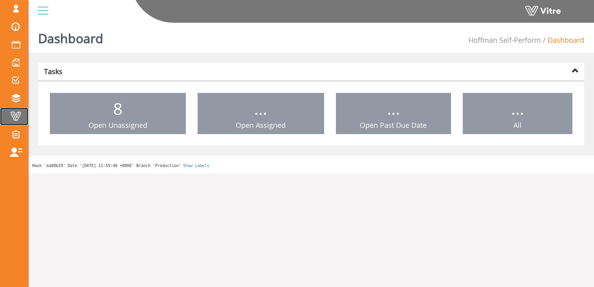
click at [13, 117] on span at bounding box center [16, 116] width 20 height 9
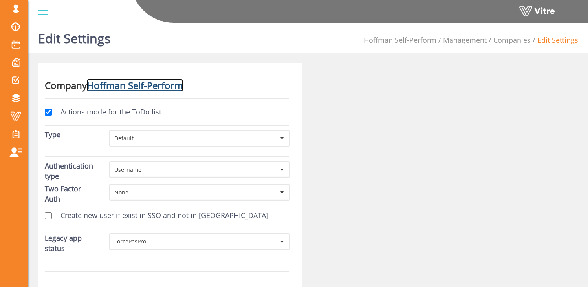
click at [144, 86] on link "Hoffman Self-Perform" at bounding box center [135, 85] width 96 height 13
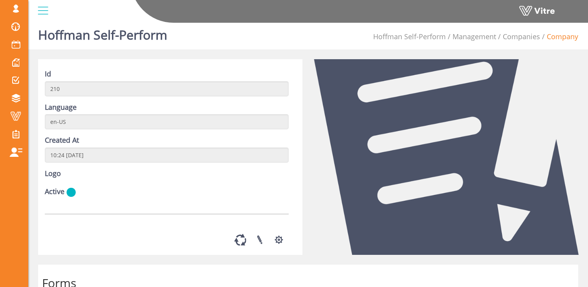
scroll to position [12, 0]
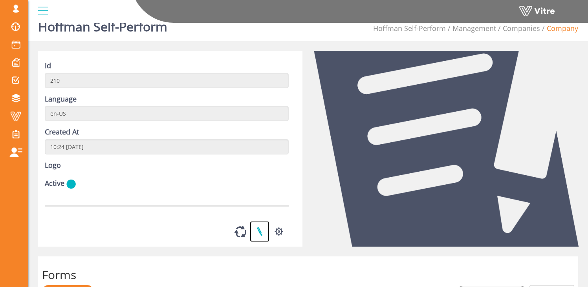
click at [257, 242] on link at bounding box center [260, 231] width 20 height 21
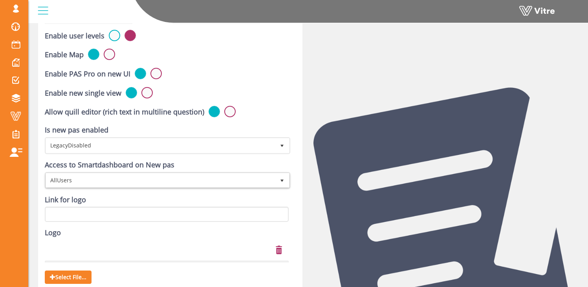
scroll to position [379, 0]
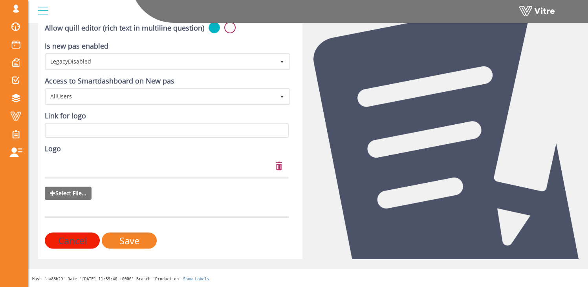
click at [69, 194] on span "Select File..." at bounding box center [68, 193] width 47 height 13
click at [0, 0] on input "Select File..." at bounding box center [0, 0] width 0 height 0
click at [67, 196] on span "Select File..." at bounding box center [68, 193] width 47 height 13
click at [0, 0] on input "Select File..." at bounding box center [0, 0] width 0 height 0
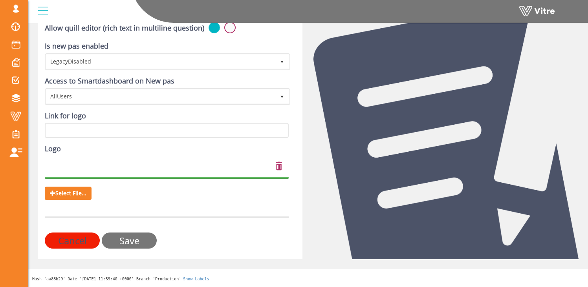
click at [132, 240] on input "Save" at bounding box center [129, 241] width 55 height 16
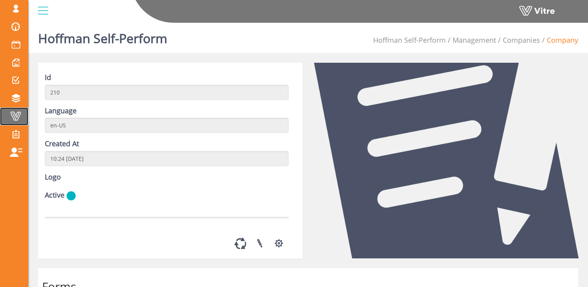
click at [20, 115] on span at bounding box center [16, 116] width 20 height 9
